Goal: Find specific page/section: Find specific page/section

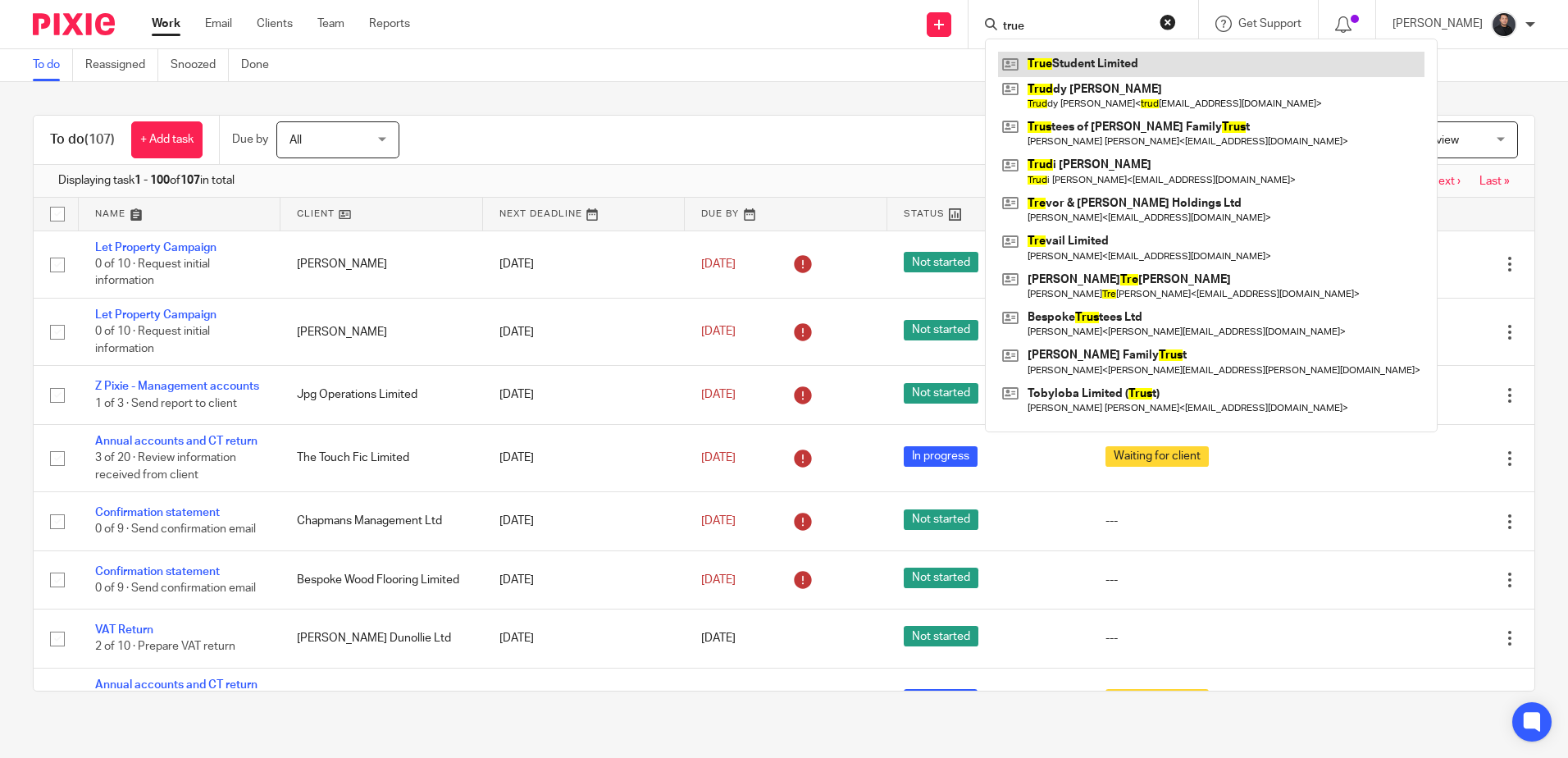
type input "true"
click at [1096, 63] on link at bounding box center [1211, 64] width 426 height 24
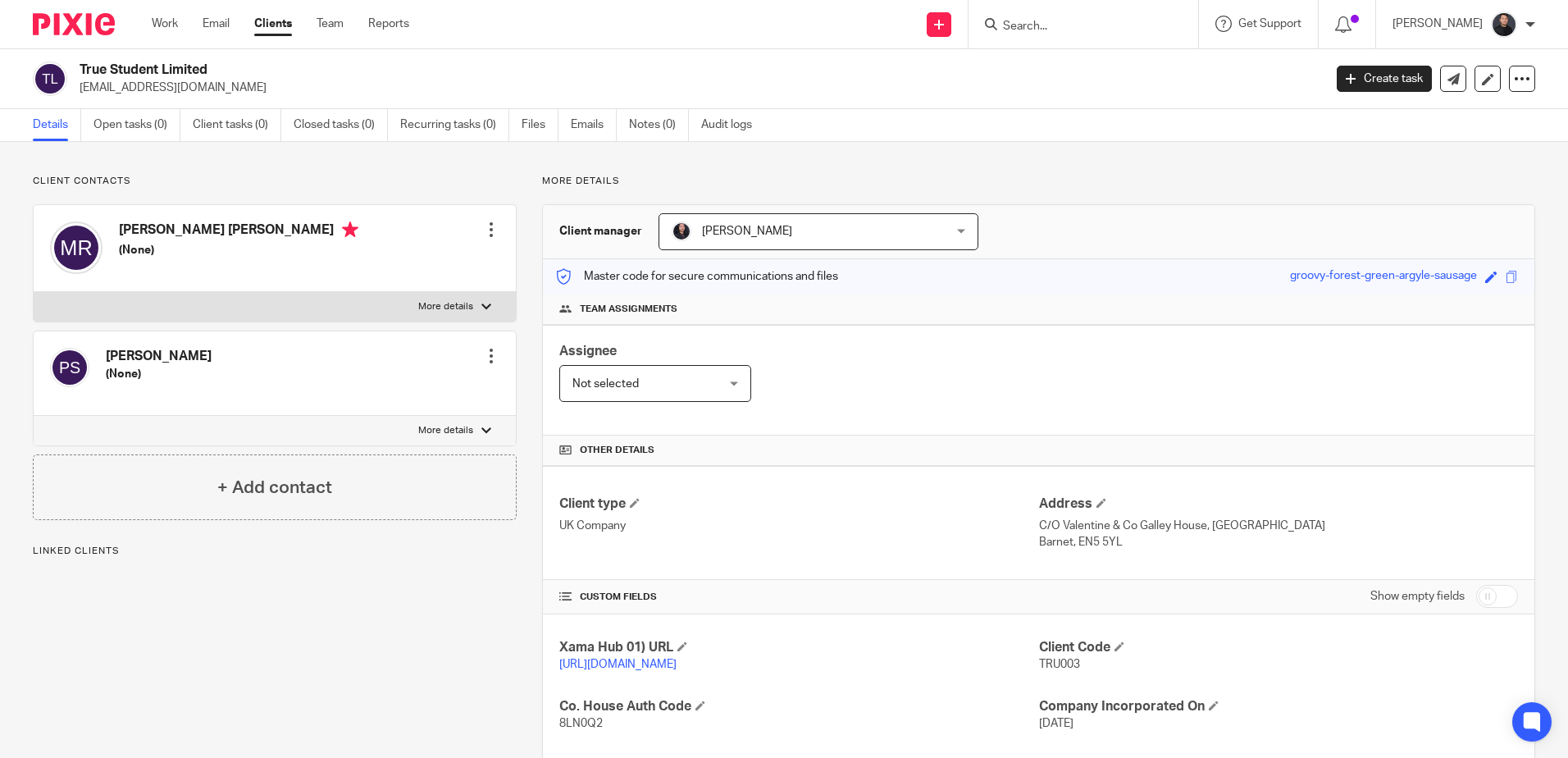
scroll to position [328, 0]
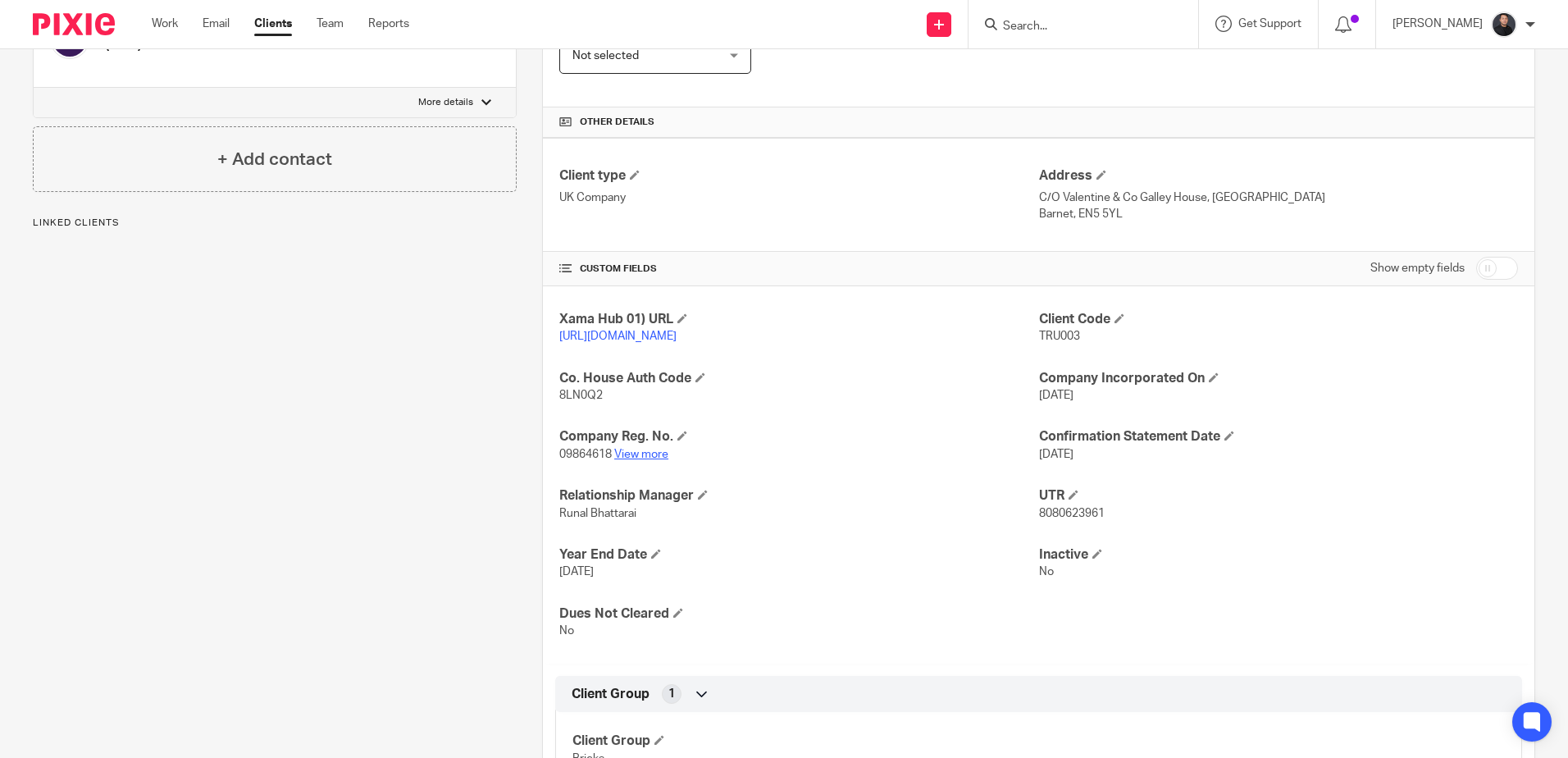
click at [635, 460] on link "View more" at bounding box center [641, 454] width 54 height 11
